Goal: Use online tool/utility

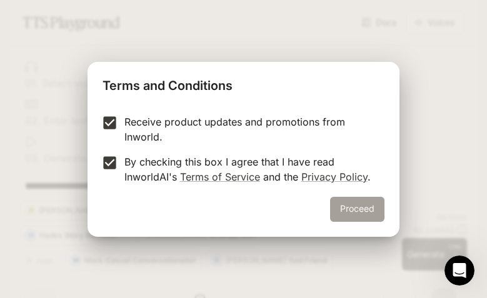
click at [342, 205] on button "Proceed" at bounding box center [357, 209] width 54 height 25
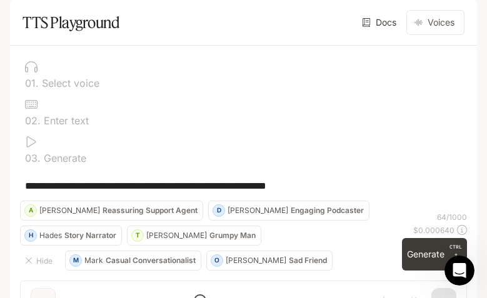
click at [68, 126] on p "Enter text" at bounding box center [65, 121] width 48 height 10
drag, startPoint x: 202, startPoint y: 240, endPoint x: 91, endPoint y: 242, distance: 111.4
click at [91, 242] on div at bounding box center [243, 225] width 467 height 75
click at [43, 73] on div at bounding box center [243, 67] width 437 height 13
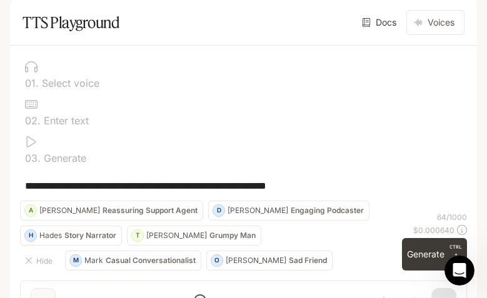
click at [68, 88] on p "Select voice" at bounding box center [69, 83] width 61 height 10
click at [104, 88] on div "0 1 . Select voice" at bounding box center [243, 83] width 437 height 10
click at [54, 126] on p "Enter text" at bounding box center [65, 121] width 48 height 10
click at [85, 126] on div "0 2 . Enter text" at bounding box center [243, 121] width 437 height 10
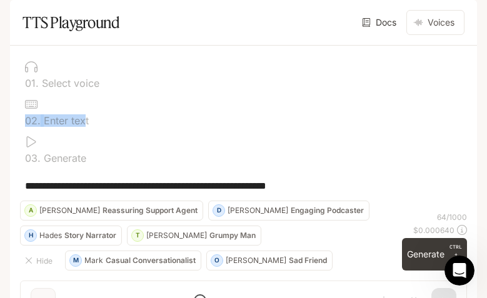
drag, startPoint x: 83, startPoint y: 142, endPoint x: 21, endPoint y: 140, distance: 62.0
click at [20, 141] on div "0 1 . Select voice 0 2 . Enter text 0 3 . Generate" at bounding box center [243, 112] width 447 height 113
click at [32, 148] on icon at bounding box center [31, 142] width 13 height 13
click at [440, 35] on button "Voices" at bounding box center [436, 22] width 58 height 25
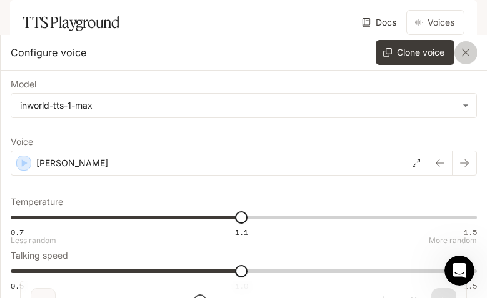
click at [466, 48] on icon "button" at bounding box center [466, 52] width 13 height 13
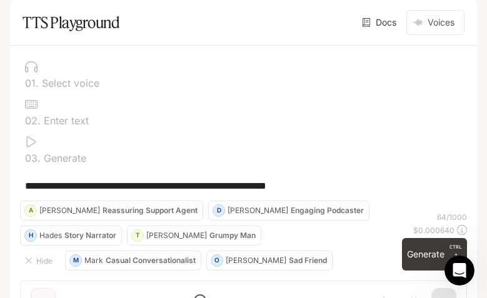
click at [71, 88] on p "Select voice" at bounding box center [69, 83] width 61 height 10
